Goal: Transaction & Acquisition: Purchase product/service

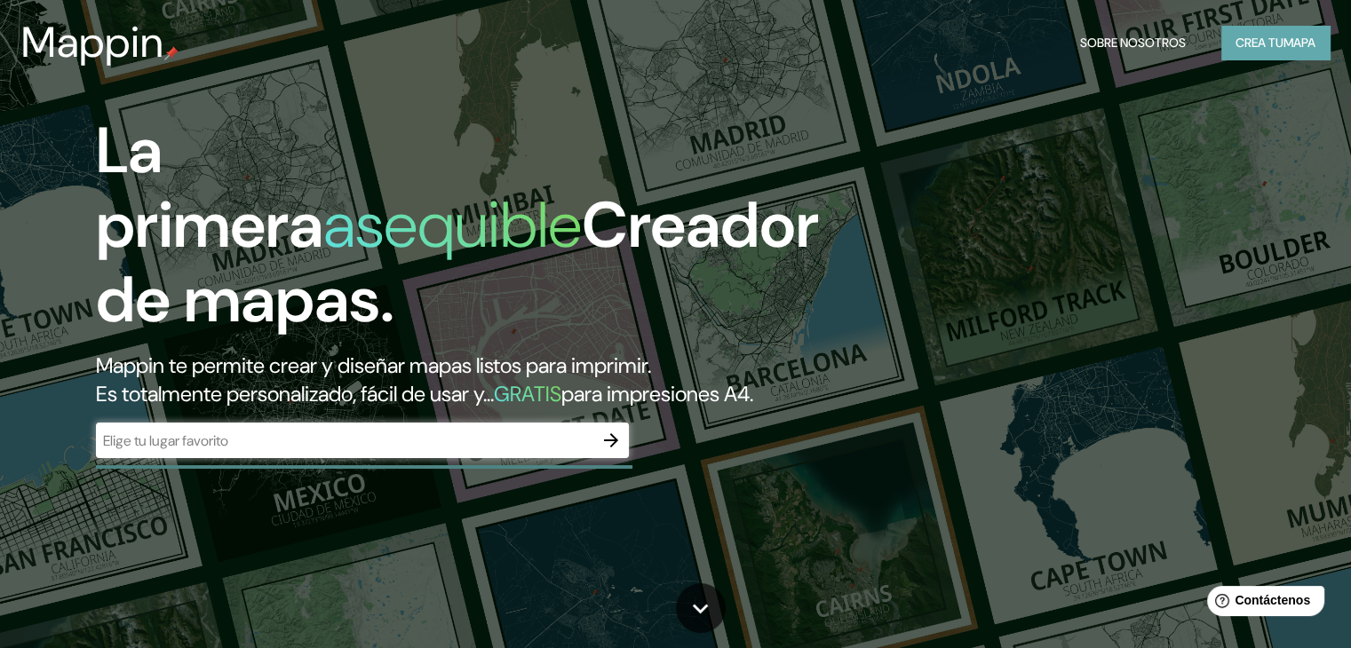
click at [1259, 37] on font "Crea tu" at bounding box center [1259, 43] width 48 height 16
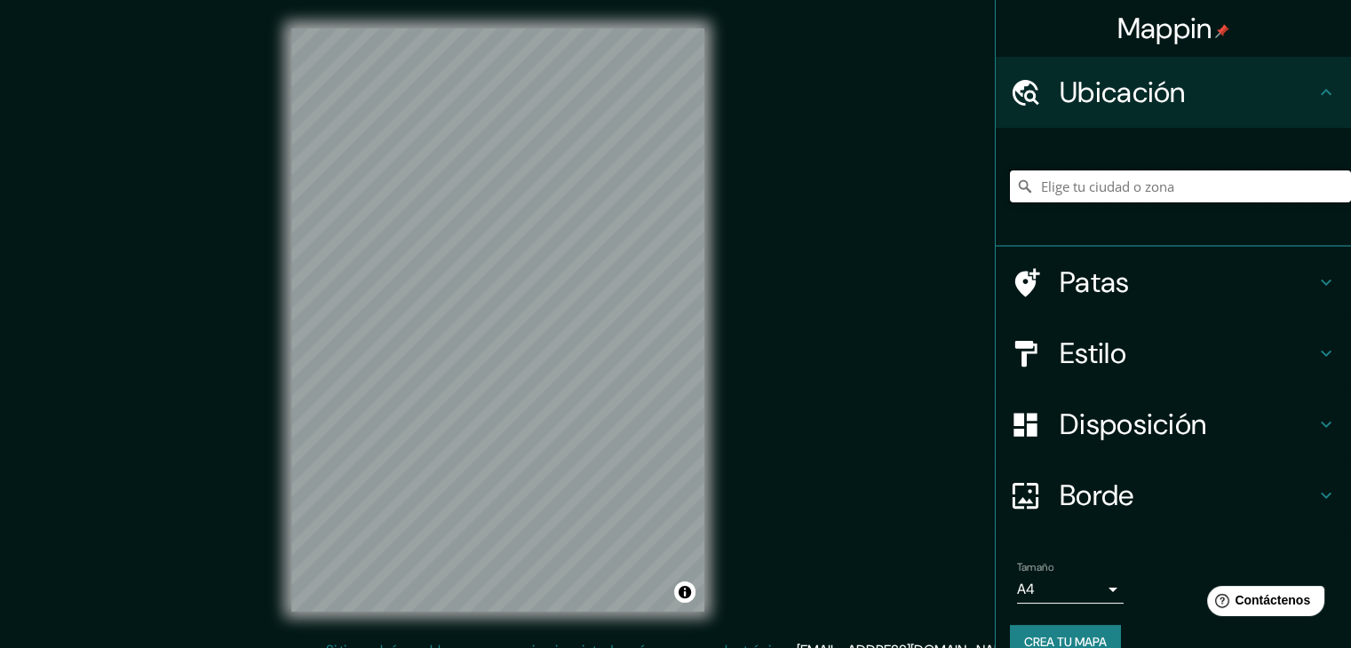
click at [1208, 196] on input "Elige tu ciudad o zona" at bounding box center [1180, 186] width 341 height 32
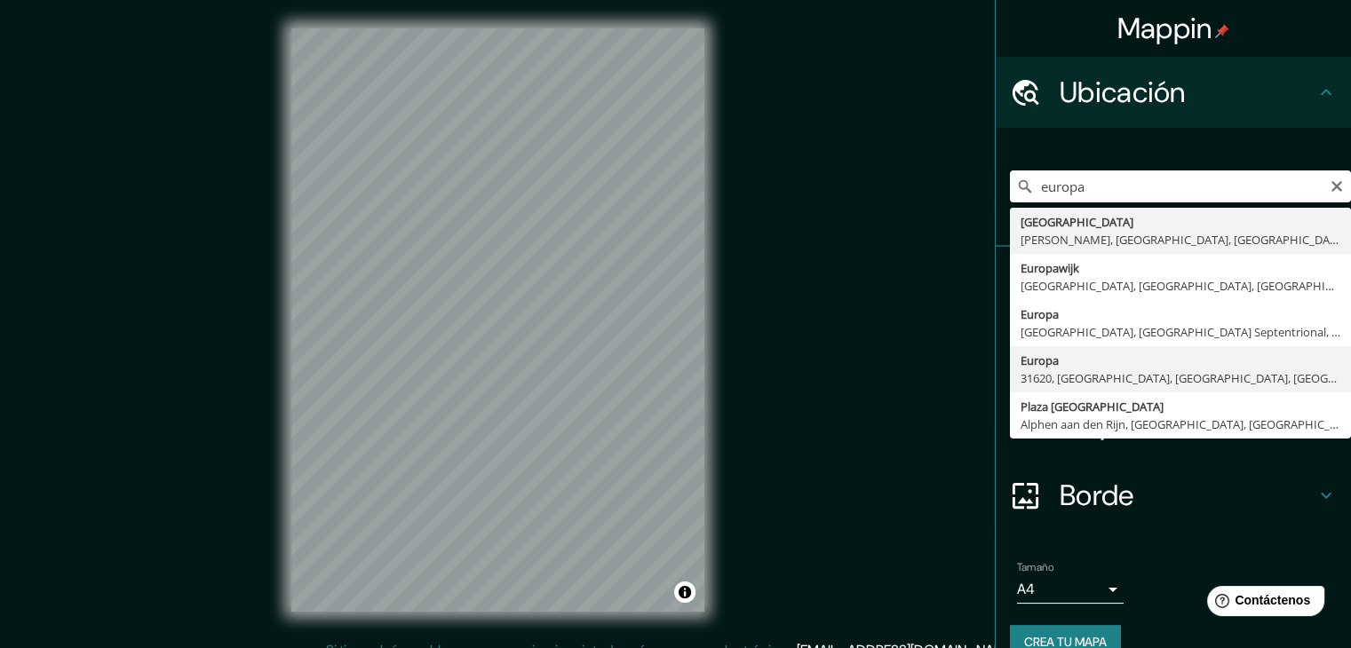
type input "Europa, 31620, [GEOGRAPHIC_DATA], [GEOGRAPHIC_DATA], [GEOGRAPHIC_DATA], [GEOGRA…"
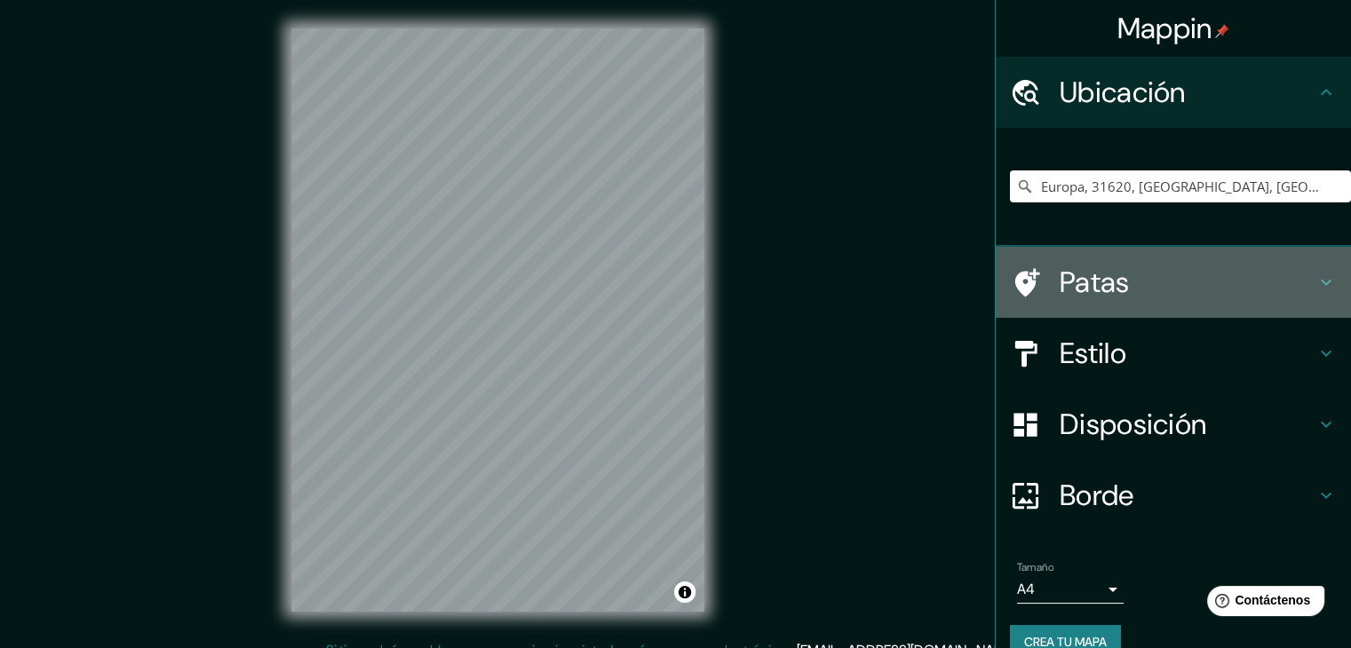
click at [1099, 271] on font "Patas" at bounding box center [1094, 282] width 70 height 37
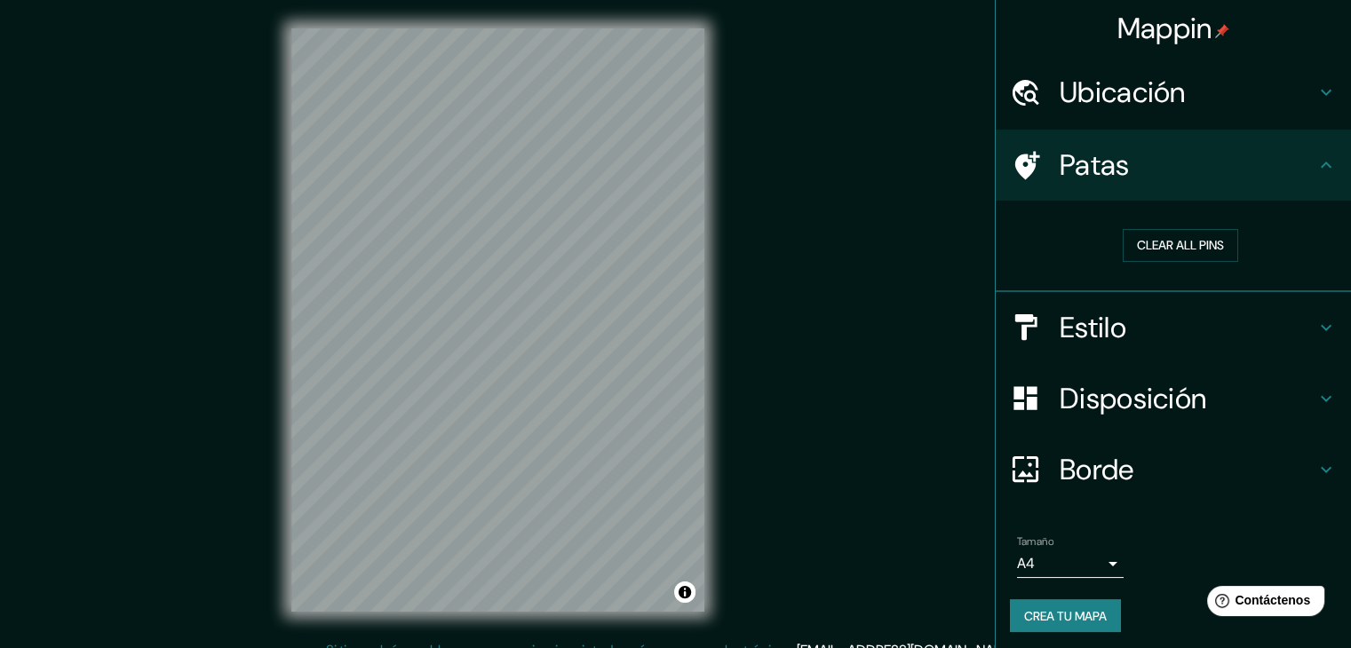
click at [945, 200] on div "Mappin Ubicación Europa, 31620, [GEOGRAPHIC_DATA], [GEOGRAPHIC_DATA], [GEOGRAPH…" at bounding box center [675, 334] width 1351 height 669
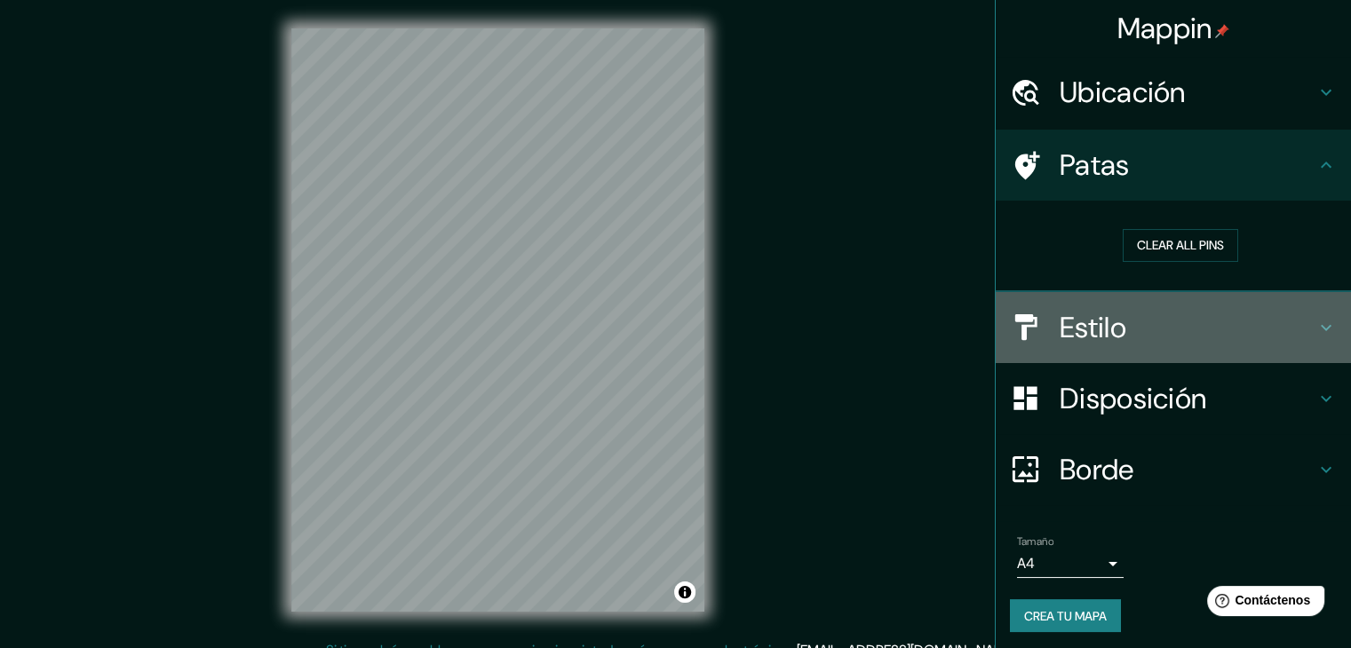
click at [1142, 335] on h4 "Estilo" at bounding box center [1187, 328] width 256 height 36
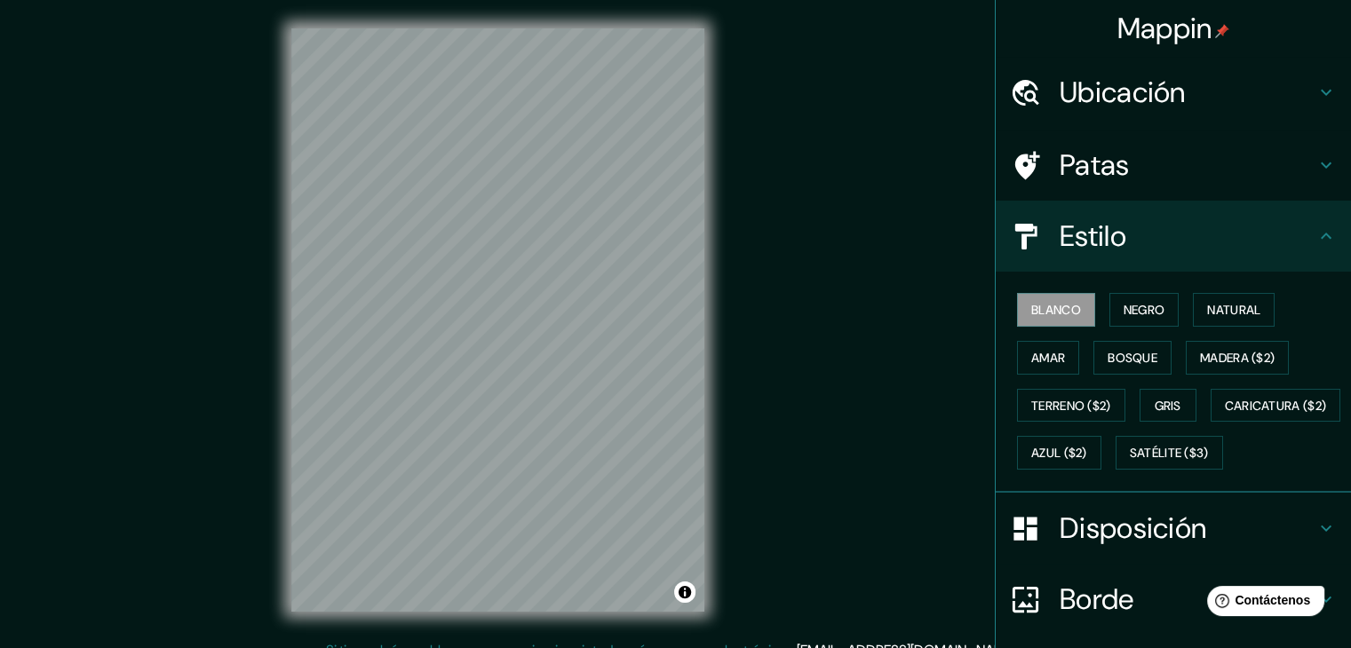
click at [131, 0] on html "Mappin Ubicación Europa, 31620, [GEOGRAPHIC_DATA], [GEOGRAPHIC_DATA], [GEOGRAPH…" at bounding box center [675, 324] width 1351 height 648
click at [305, 0] on html "Mappin Ubicación Europa, 31620, [GEOGRAPHIC_DATA], [GEOGRAPHIC_DATA], [GEOGRAPH…" at bounding box center [675, 324] width 1351 height 648
click at [457, 0] on html "Mappin Ubicación Europa, 31620, [GEOGRAPHIC_DATA], [GEOGRAPHIC_DATA], [GEOGRAPH…" at bounding box center [675, 324] width 1351 height 648
